Goal: Find specific page/section: Find specific page/section

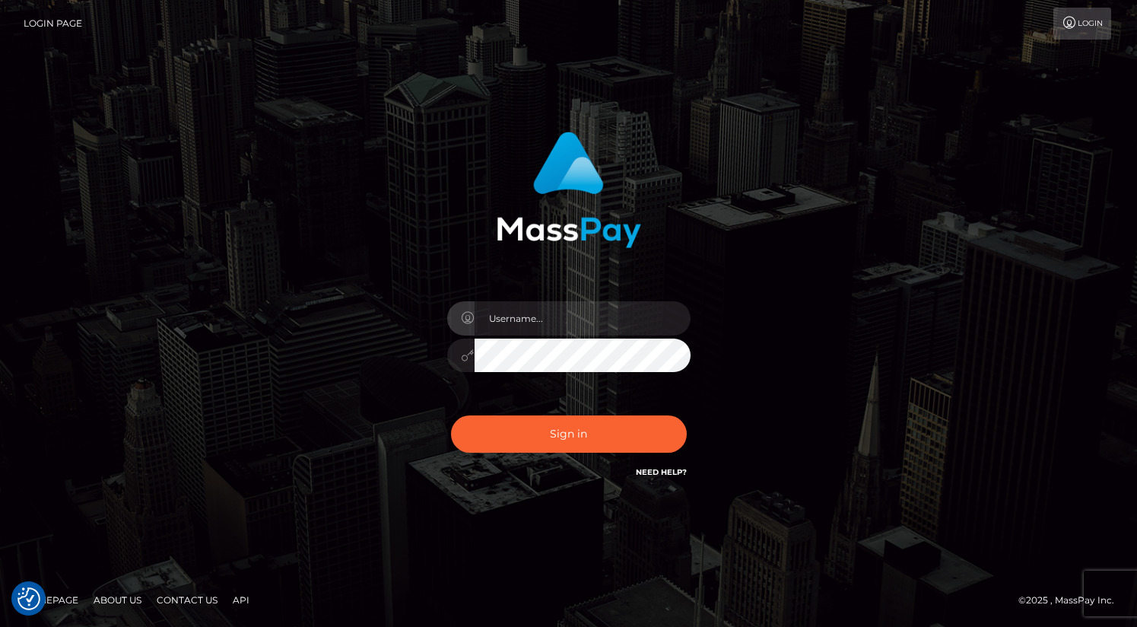
type input "oli.fanvue"
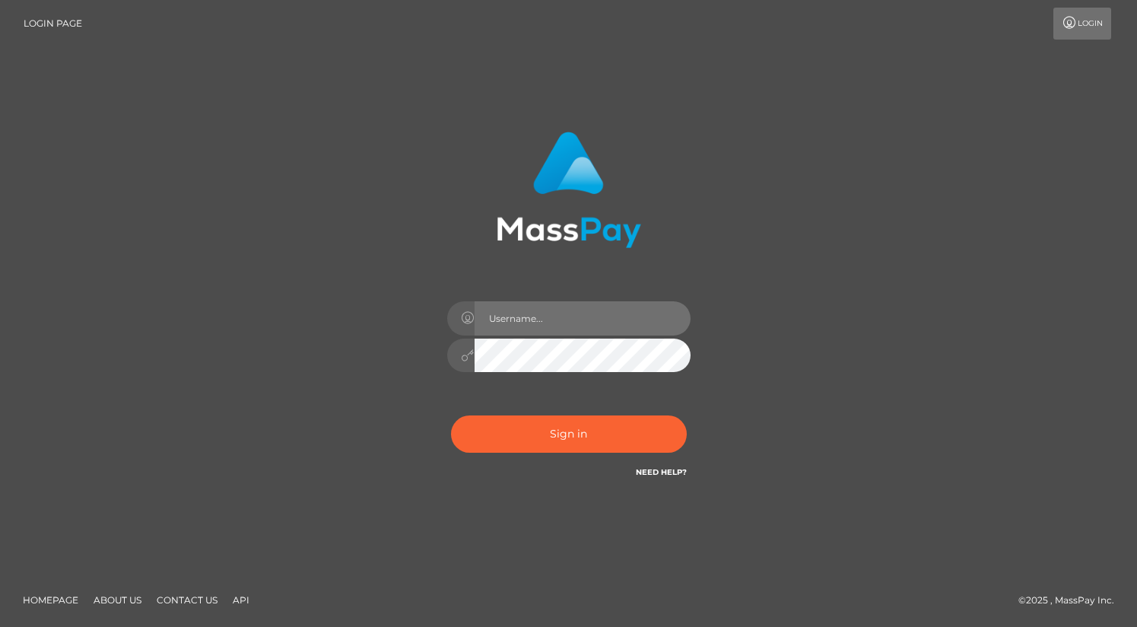
click at [568, 316] on input "text" at bounding box center [583, 318] width 216 height 34
click at [567, 323] on input "text" at bounding box center [583, 318] width 216 height 34
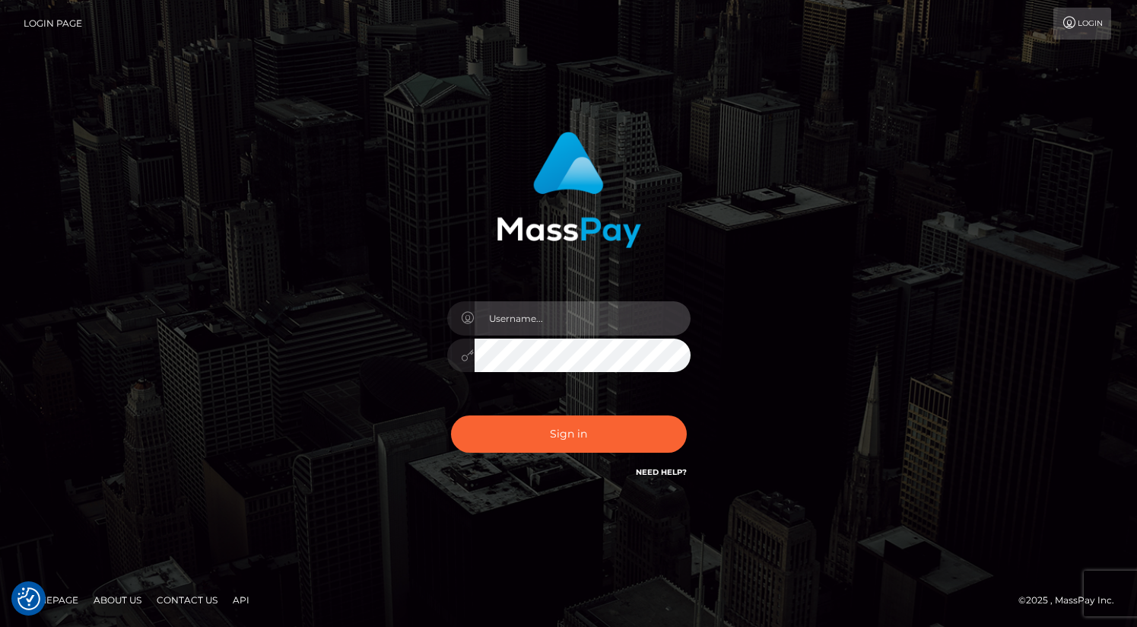
type input "oli.fanvue"
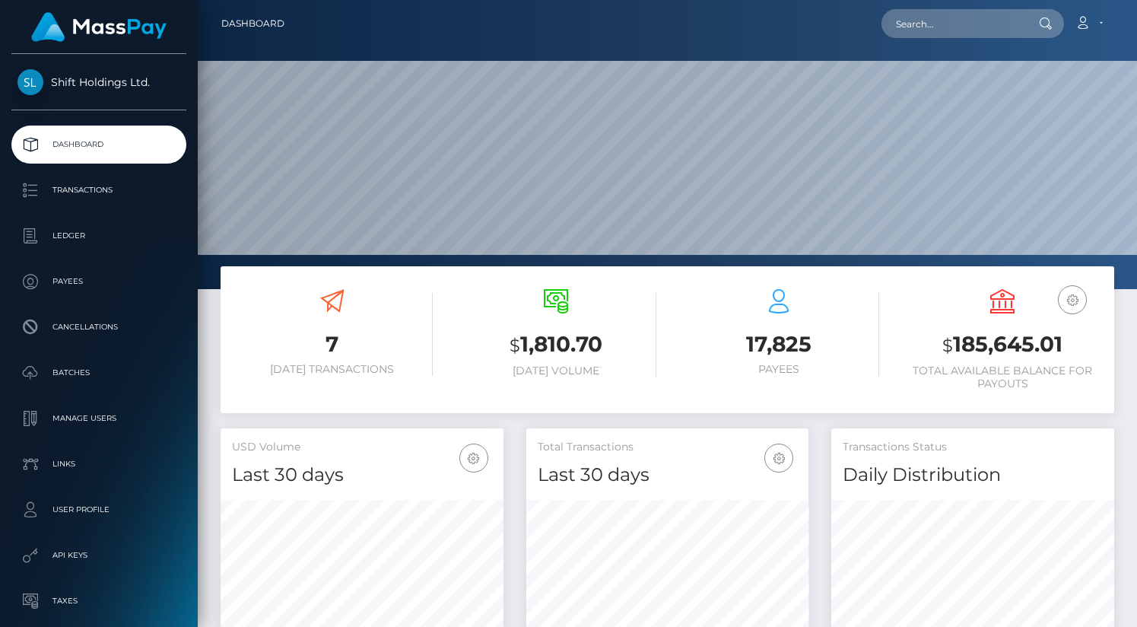
scroll to position [269, 283]
click at [934, 21] on input "text" at bounding box center [953, 23] width 143 height 29
paste input "Brittany Smurthwaite"
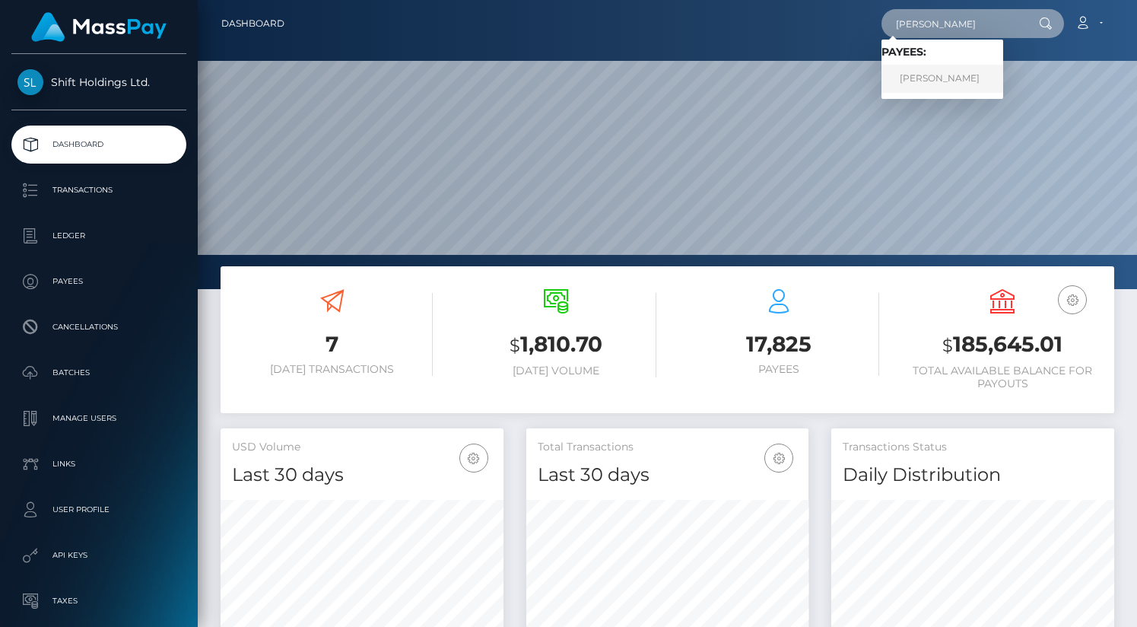
type input "Brittany Smurthwaite"
click at [958, 80] on link "Brittany Smurthwaite" at bounding box center [943, 79] width 122 height 28
